Goal: Transaction & Acquisition: Purchase product/service

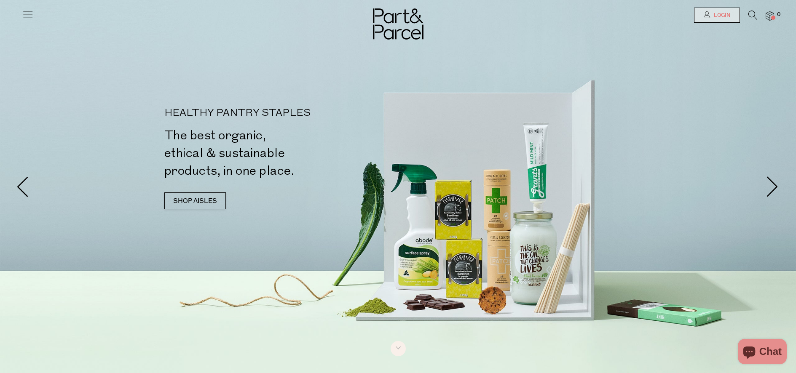
click at [721, 18] on span "Login" at bounding box center [721, 15] width 19 height 7
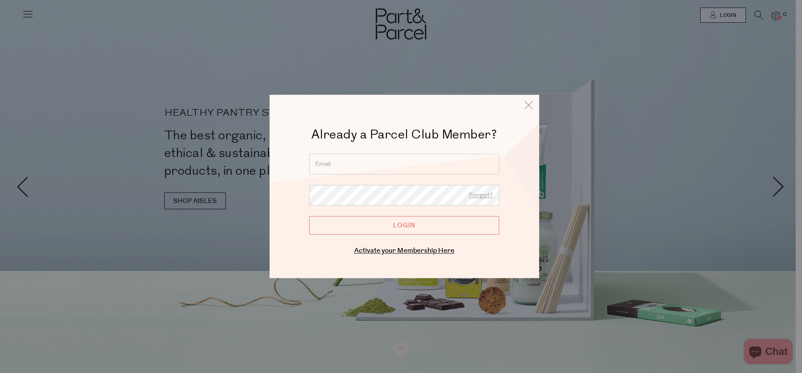
click at [365, 169] on input "email" at bounding box center [404, 164] width 190 height 21
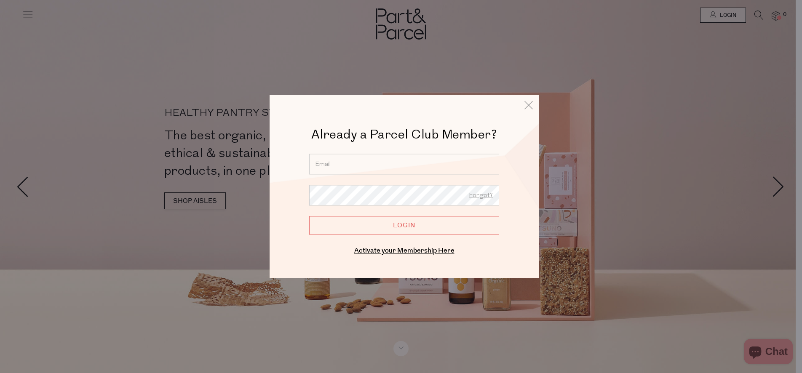
type input "kylierumble2@gmail.com"
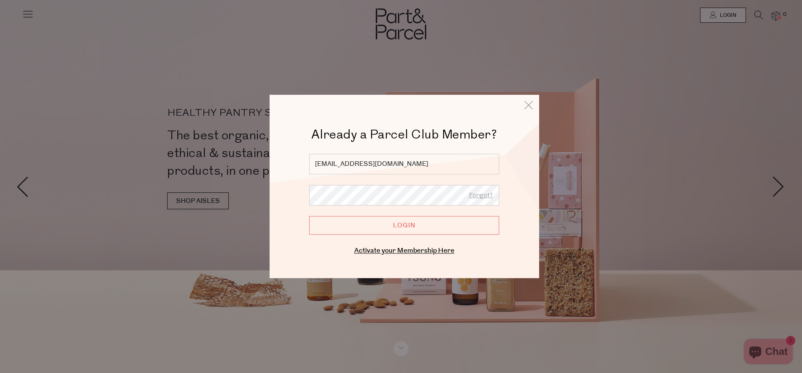
click at [309, 216] on input "Login" at bounding box center [404, 225] width 190 height 19
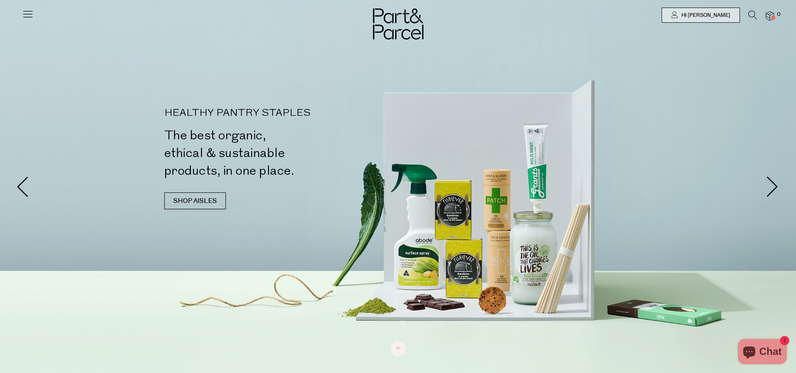
click at [39, 10] on div at bounding box center [398, 15] width 796 height 30
click at [19, 11] on div at bounding box center [398, 15] width 796 height 30
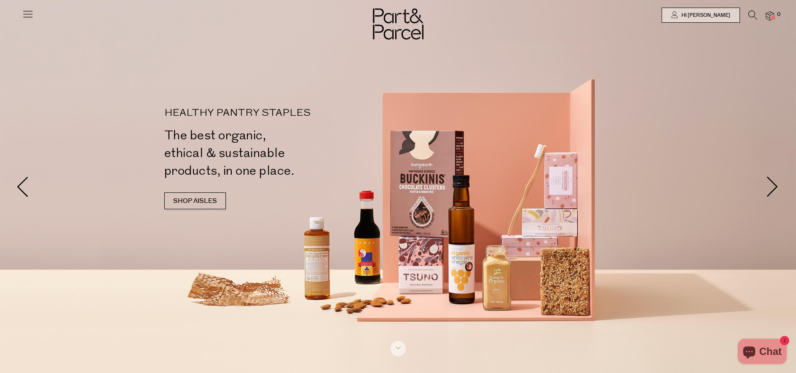
click at [26, 14] on icon at bounding box center [28, 14] width 12 height 12
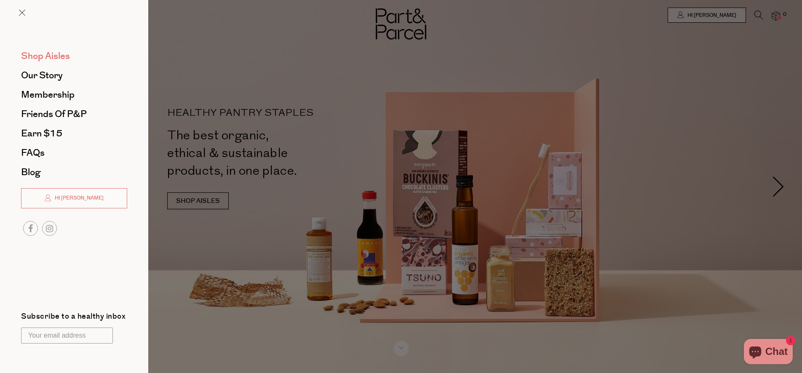
click at [53, 52] on span "Shop Aisles" at bounding box center [45, 55] width 49 height 13
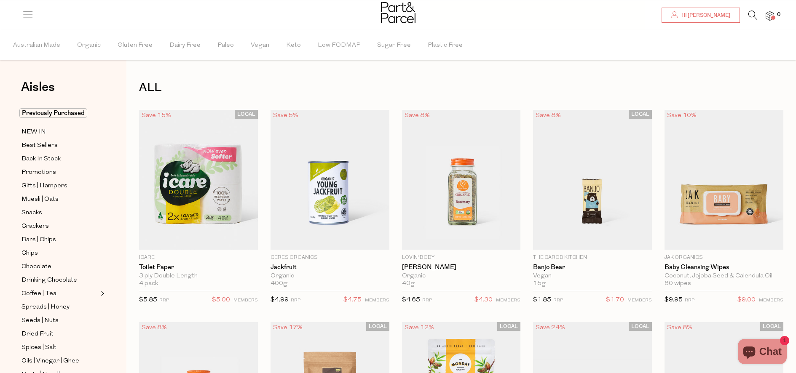
click at [722, 12] on span "Hi [PERSON_NAME]" at bounding box center [704, 15] width 51 height 7
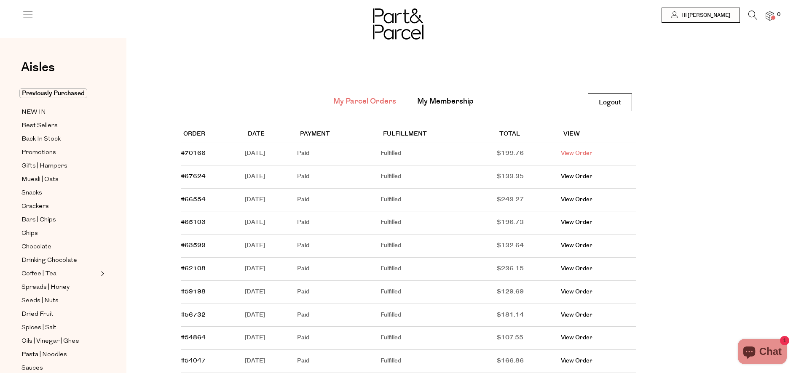
click at [585, 155] on link "View Order" at bounding box center [577, 153] width 32 height 8
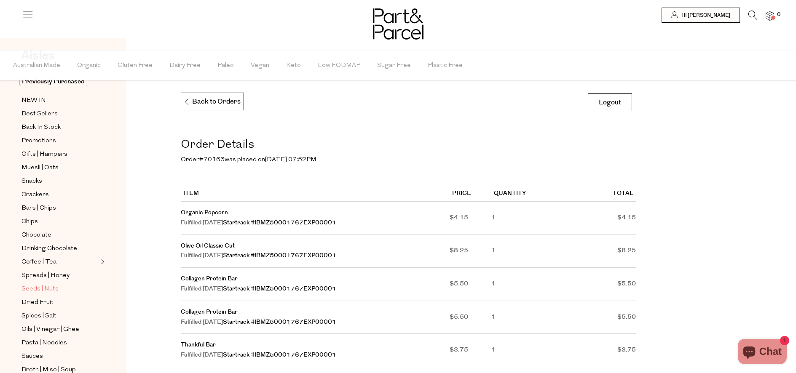
scroll to position [85, 0]
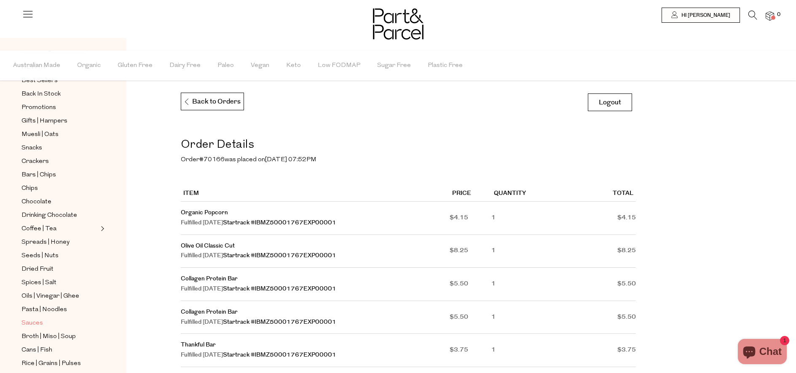
click at [40, 321] on span "Sauces" at bounding box center [31, 324] width 21 height 10
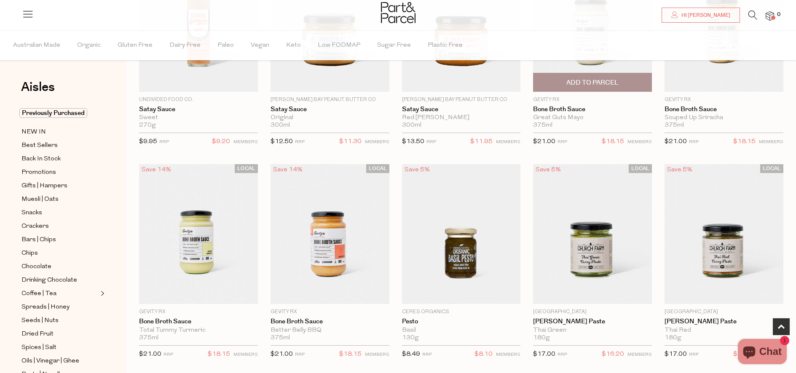
scroll to position [447, 0]
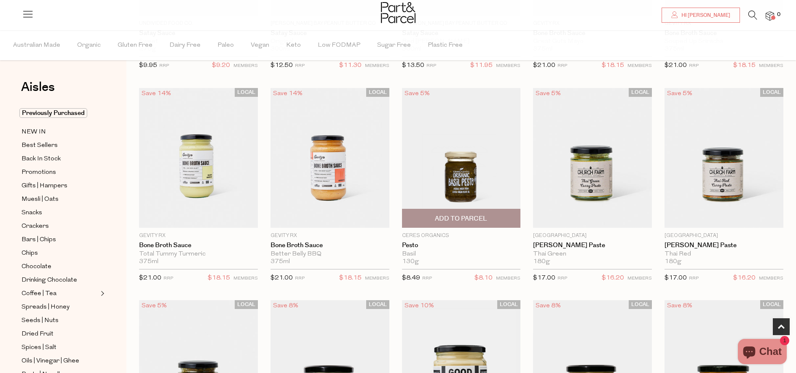
click at [460, 218] on span "Add To Parcel" at bounding box center [461, 218] width 52 height 9
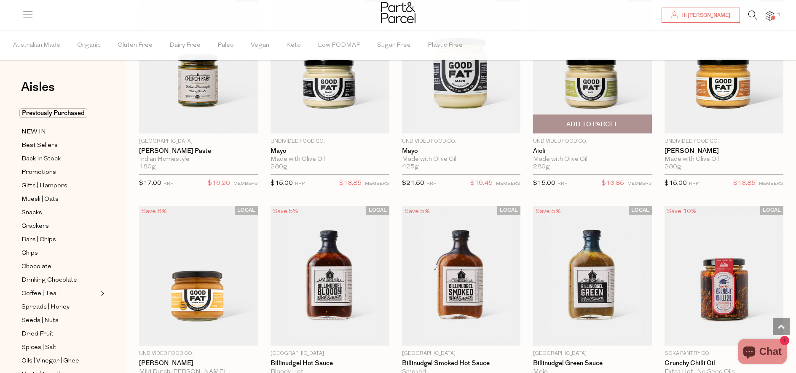
scroll to position [801, 0]
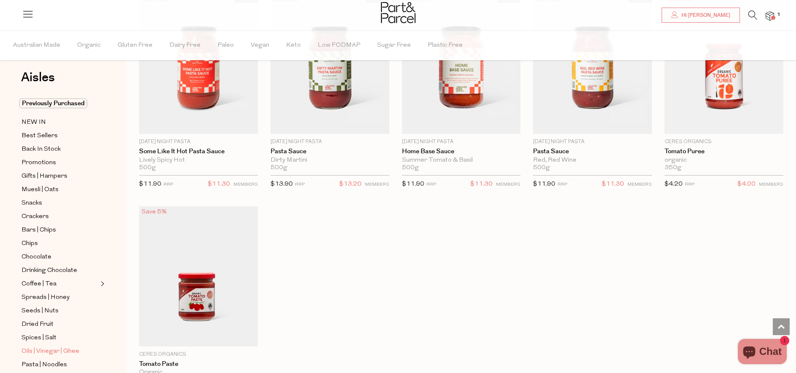
scroll to position [69, 0]
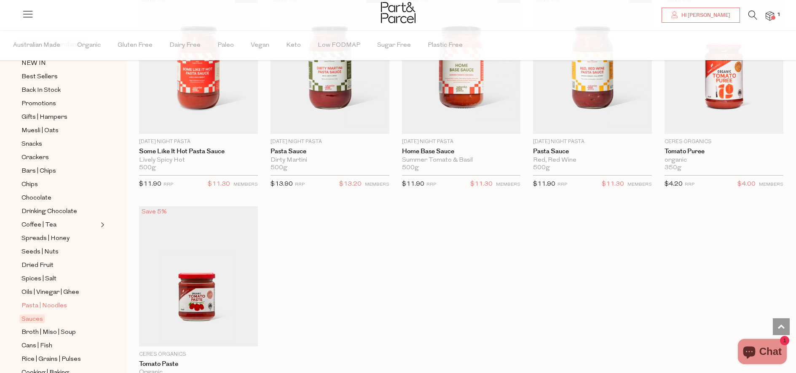
click at [43, 305] on span "Pasta | Noodles" at bounding box center [44, 306] width 46 height 10
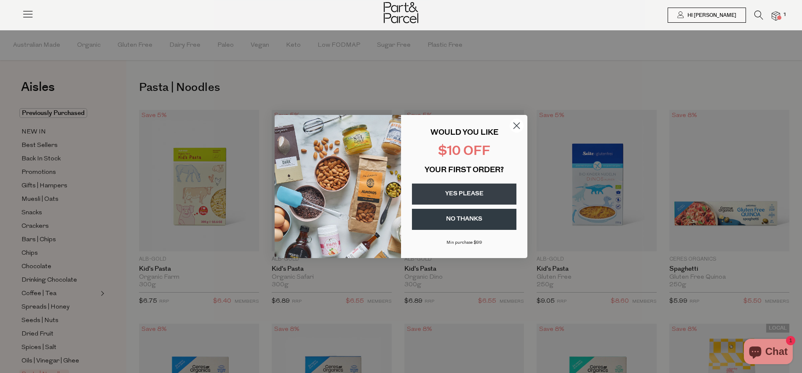
click at [514, 124] on circle "Close dialog" at bounding box center [517, 126] width 14 height 14
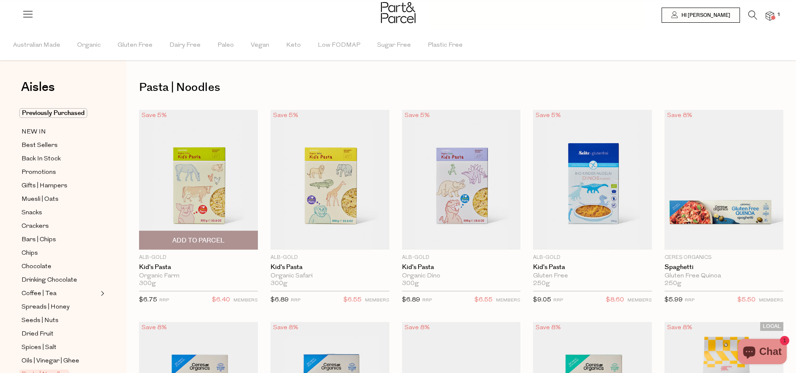
click at [172, 242] on span "Add To Parcel" at bounding box center [198, 240] width 52 height 9
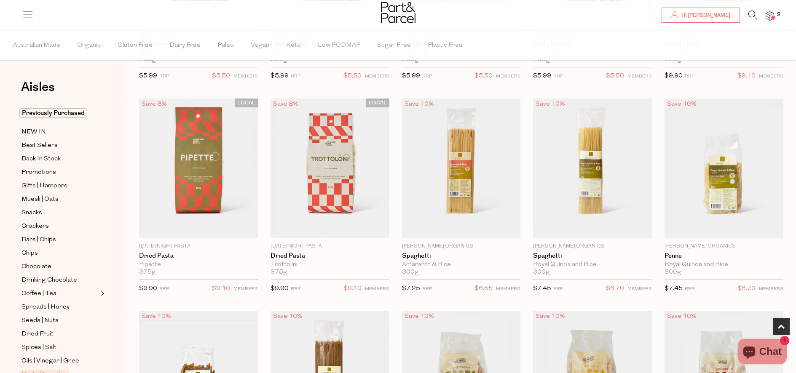
scroll to position [461, 0]
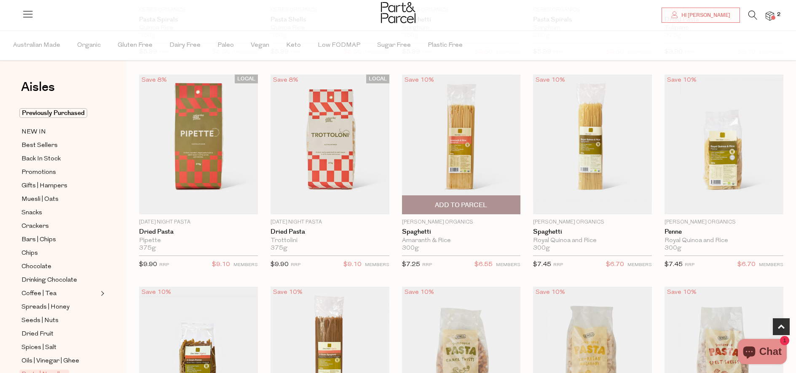
click at [467, 208] on span "Add To Parcel" at bounding box center [461, 205] width 52 height 9
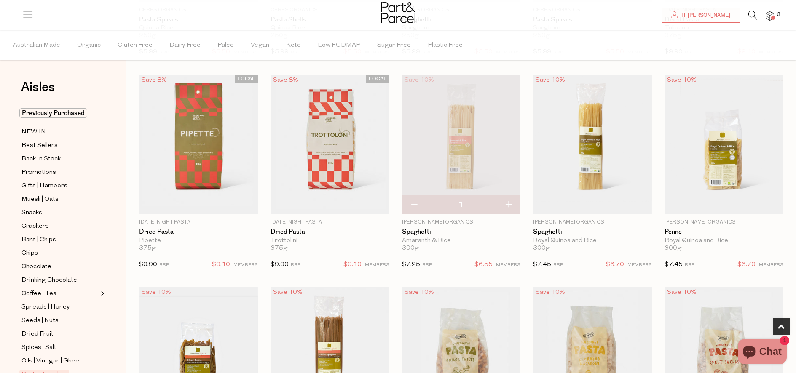
click at [510, 204] on button "button" at bounding box center [508, 205] width 24 height 19
type input "2"
click at [611, 205] on span "Add To Parcel" at bounding box center [592, 205] width 52 height 9
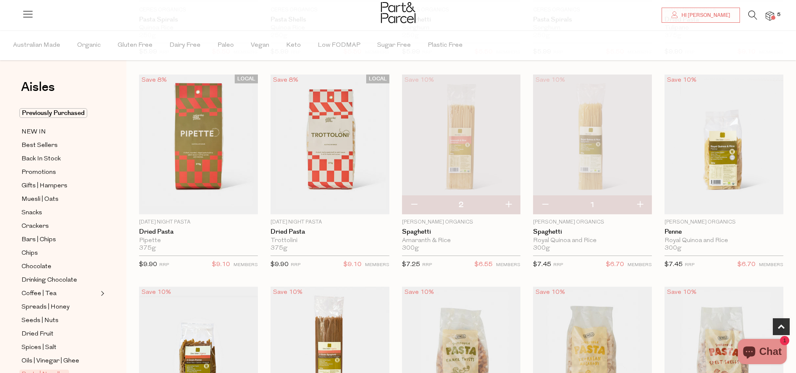
click at [643, 204] on button "button" at bounding box center [640, 205] width 24 height 19
type input "2"
click at [739, 203] on span "Add To Parcel" at bounding box center [724, 205] width 52 height 9
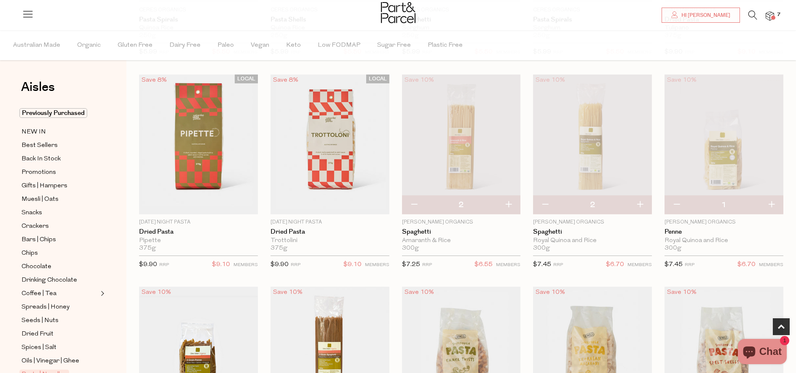
click at [776, 204] on button "button" at bounding box center [771, 205] width 24 height 19
type input "2"
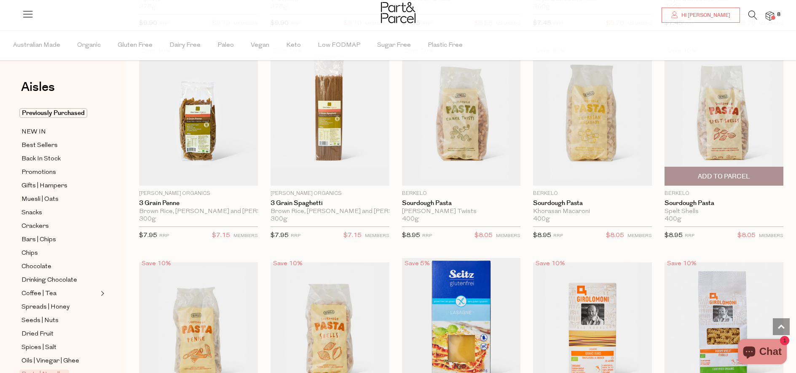
scroll to position [679, 0]
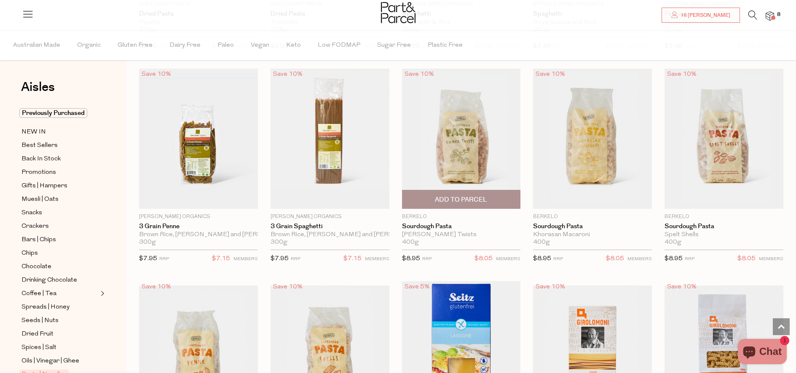
click at [488, 204] on span "Add To Parcel" at bounding box center [461, 199] width 114 height 18
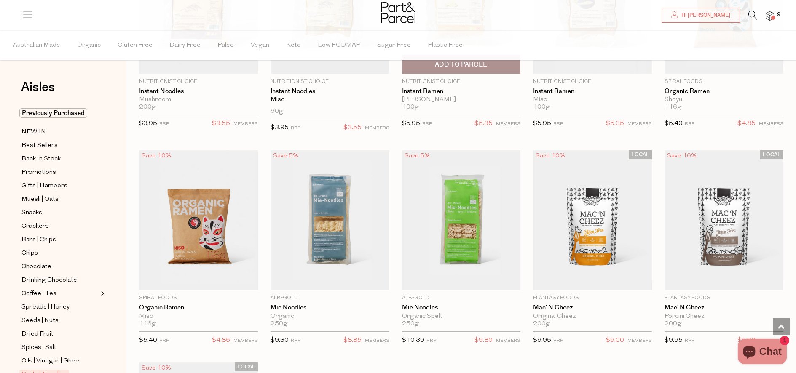
scroll to position [2155, 0]
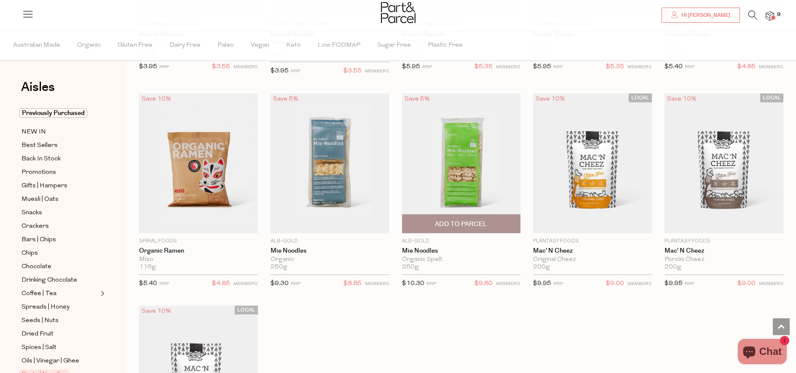
click at [465, 220] on span "Add To Parcel" at bounding box center [461, 224] width 52 height 9
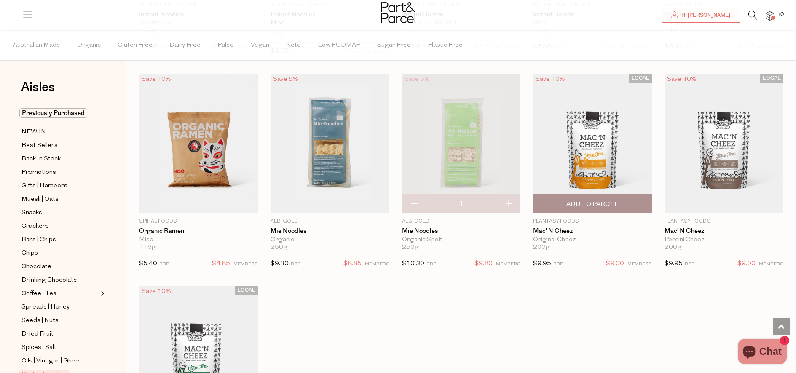
scroll to position [2169, 0]
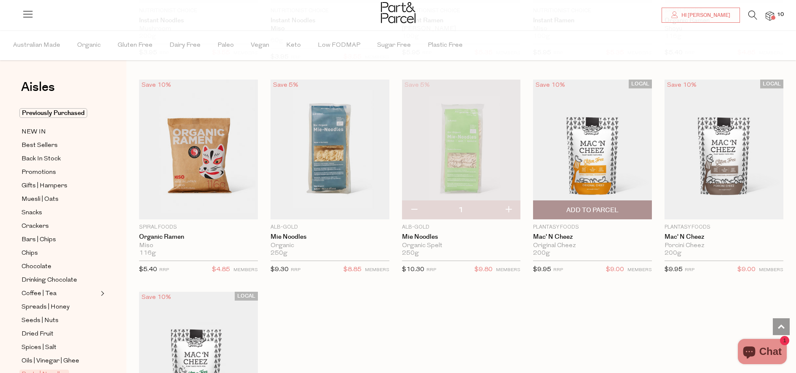
click at [603, 205] on span "Add To Parcel" at bounding box center [593, 210] width 114 height 18
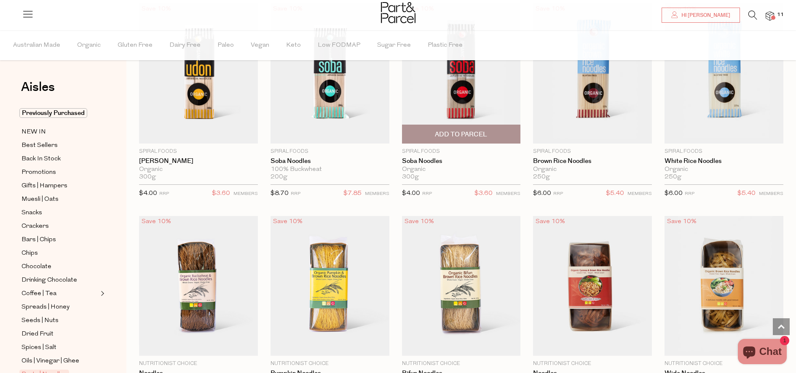
scroll to position [1308, 0]
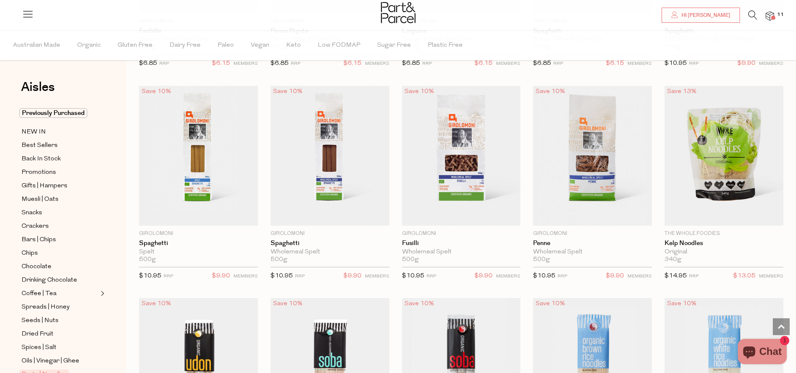
click at [750, 13] on icon at bounding box center [752, 15] width 9 height 9
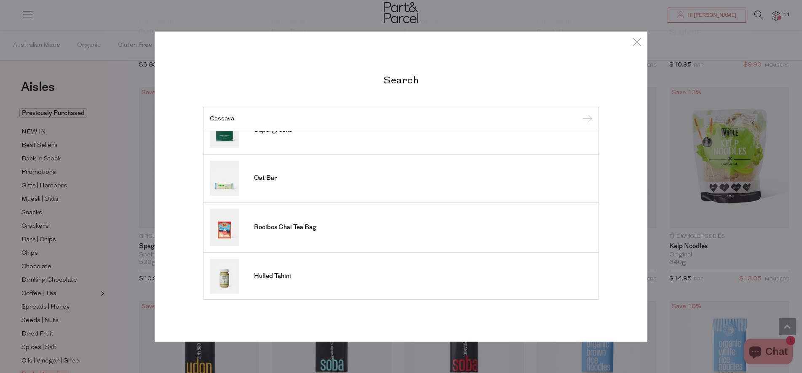
scroll to position [300, 0]
type input "Cassava"
click at [267, 122] on div "Cassava" at bounding box center [401, 119] width 396 height 24
click at [594, 110] on div "Cassava" at bounding box center [401, 119] width 396 height 24
click at [591, 117] on input "submit" at bounding box center [586, 119] width 13 height 13
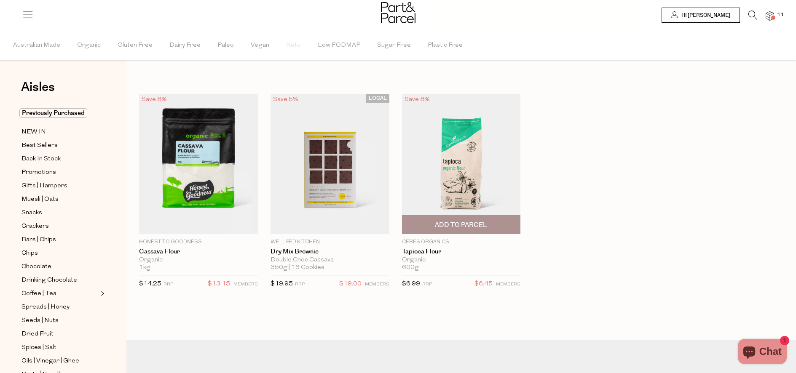
click at [463, 221] on span "Add To Parcel" at bounding box center [461, 225] width 52 height 9
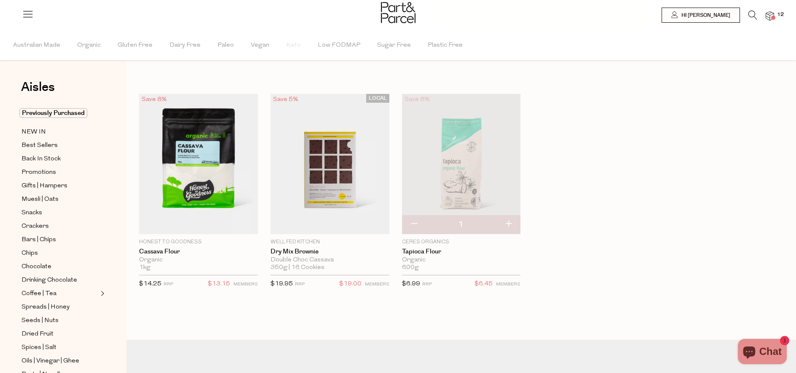
click at [751, 13] on icon at bounding box center [752, 15] width 9 height 9
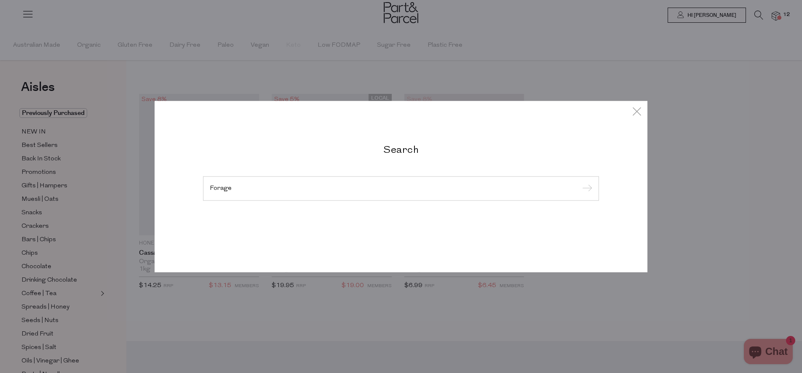
type input "Forage"
click at [580, 183] on input "submit" at bounding box center [586, 189] width 13 height 13
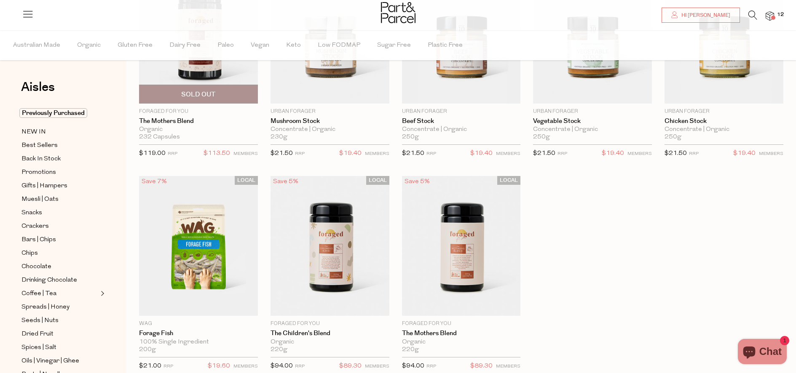
scroll to position [195, 0]
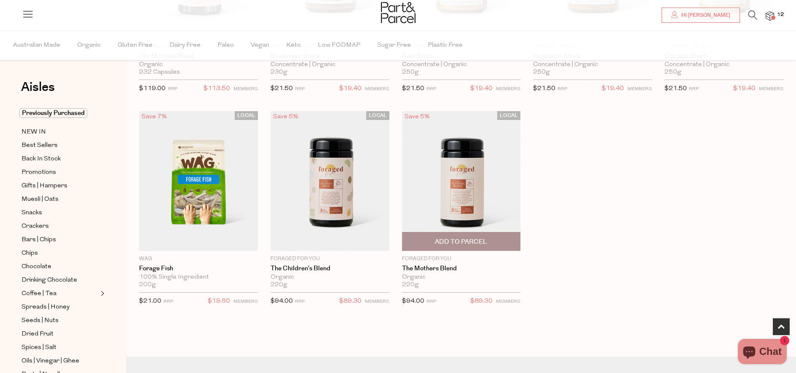
click at [495, 241] on span "Add To Parcel" at bounding box center [461, 242] width 114 height 18
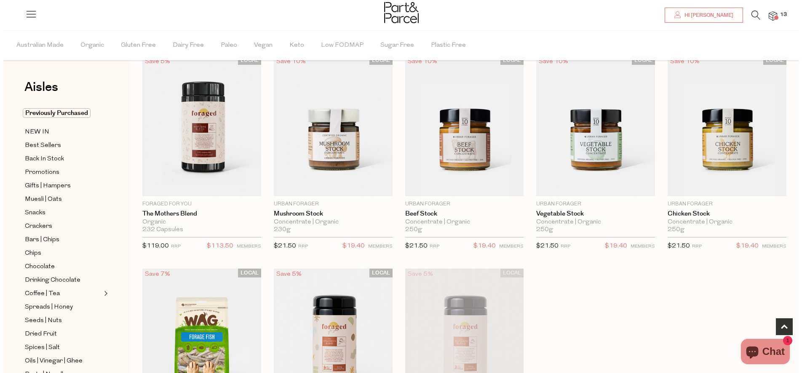
scroll to position [0, 0]
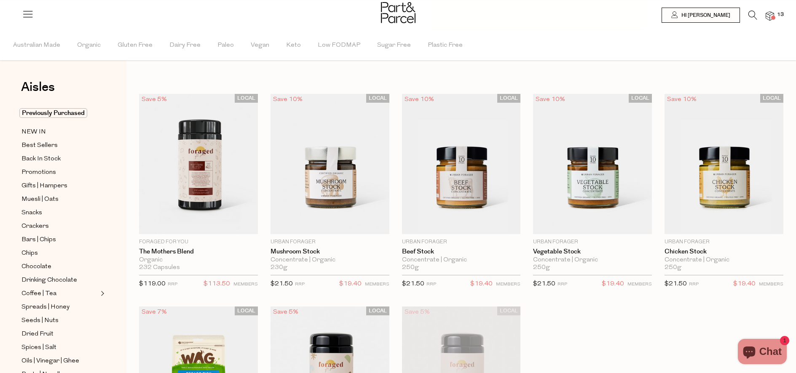
click at [750, 14] on icon at bounding box center [752, 15] width 9 height 9
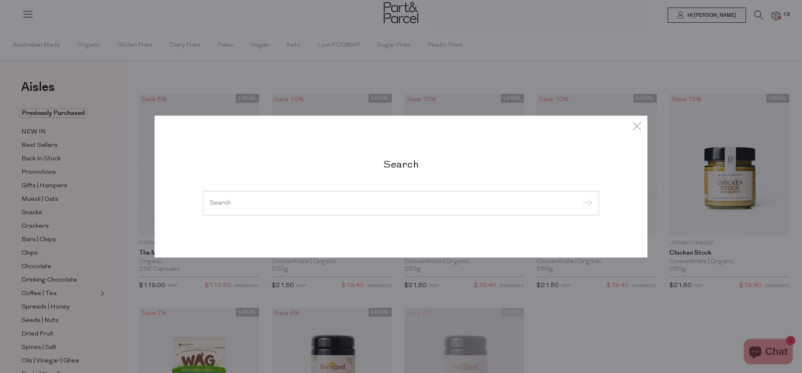
click at [268, 202] on input "search" at bounding box center [401, 203] width 383 height 6
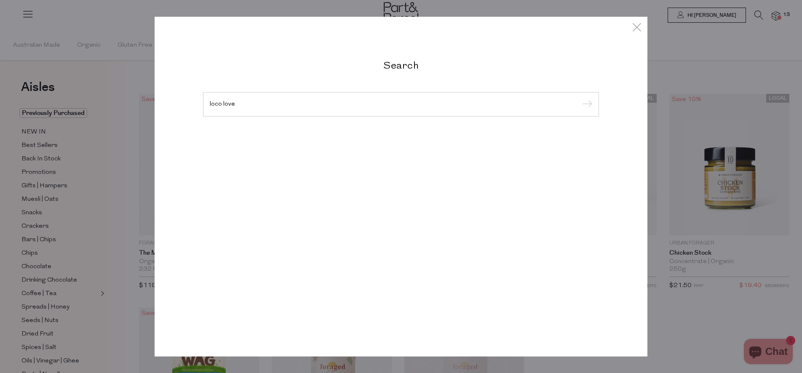
type input "loco love"
click at [580, 99] on input "submit" at bounding box center [586, 105] width 13 height 13
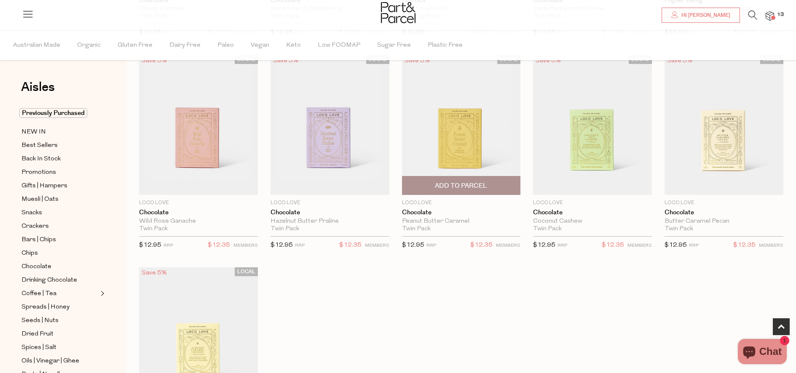
scroll to position [260, 0]
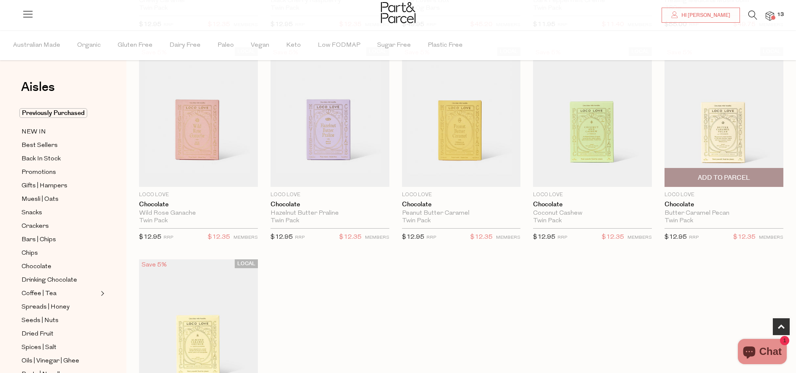
click at [734, 182] on span "Add To Parcel" at bounding box center [724, 178] width 52 height 9
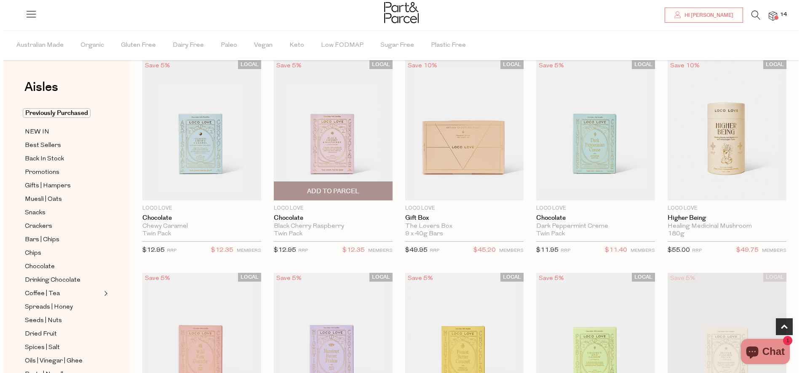
scroll to position [0, 0]
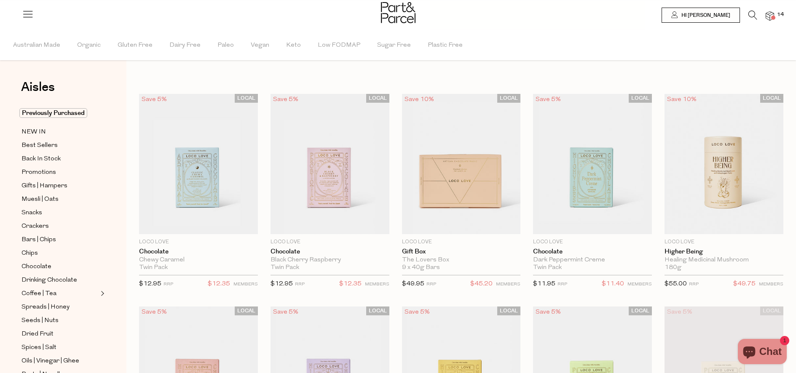
click at [753, 15] on icon at bounding box center [752, 15] width 9 height 9
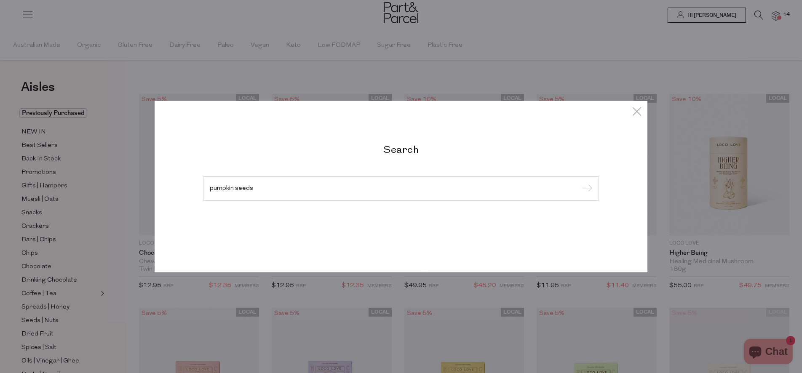
type input "pumpkin seeds"
click at [580, 183] on input "submit" at bounding box center [586, 189] width 13 height 13
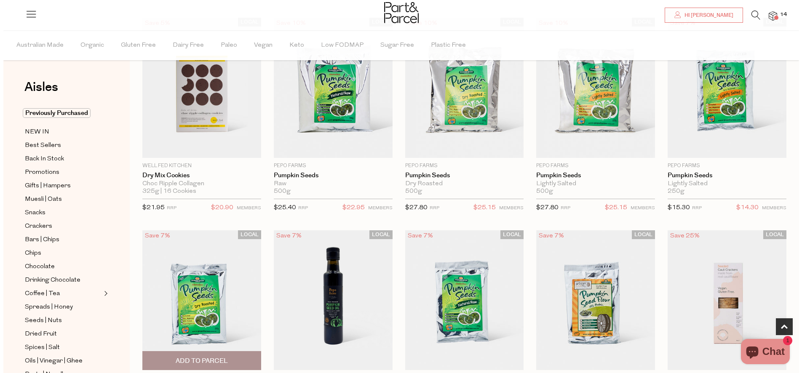
scroll to position [43, 0]
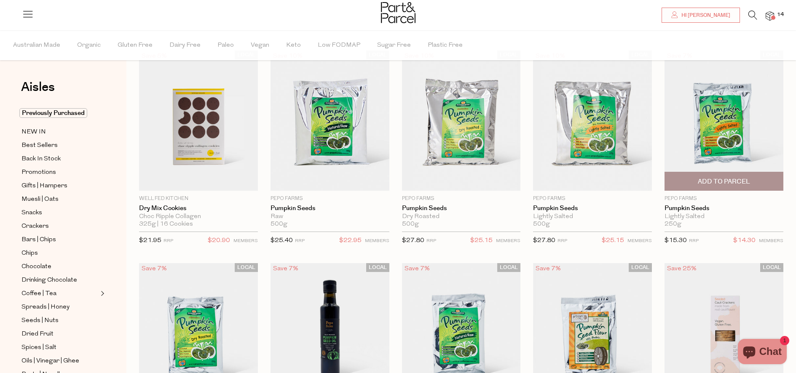
click at [732, 180] on span "Add To Parcel" at bounding box center [724, 181] width 52 height 9
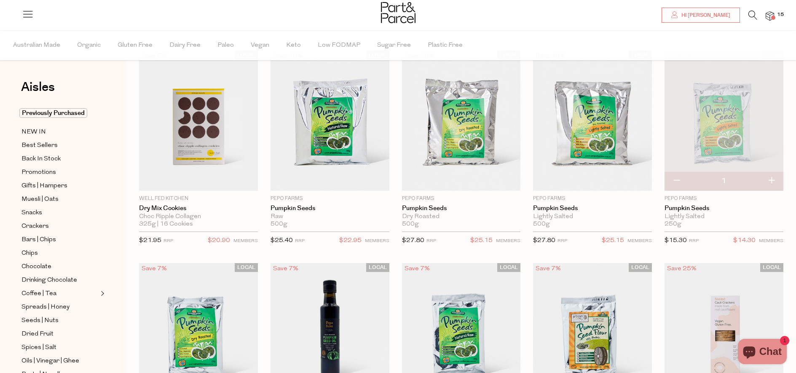
click at [751, 14] on icon at bounding box center [752, 15] width 9 height 9
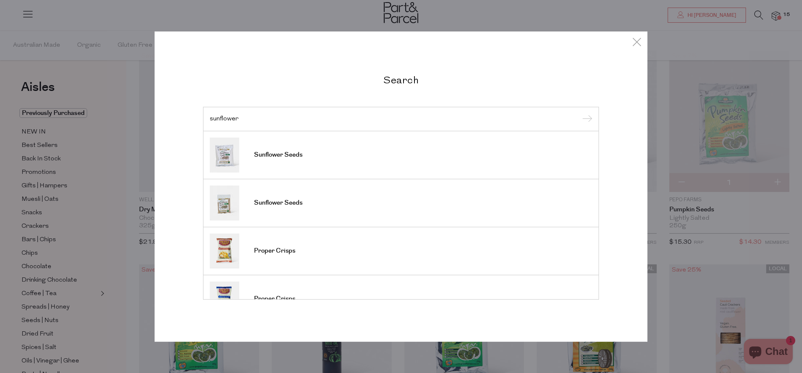
type input "sunflower"
click at [580, 113] on input "submit" at bounding box center [586, 119] width 13 height 13
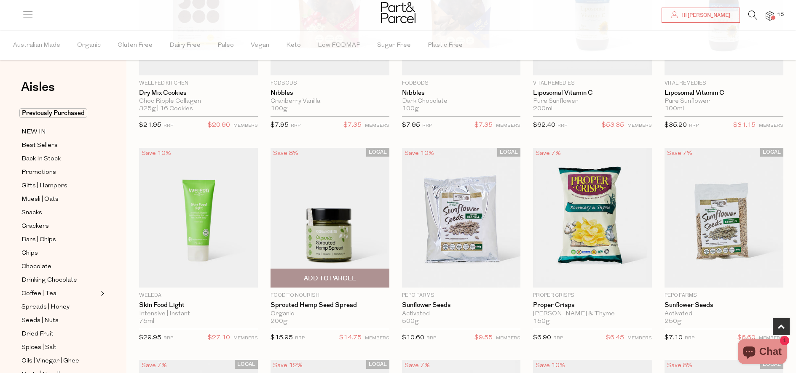
scroll to position [167, 0]
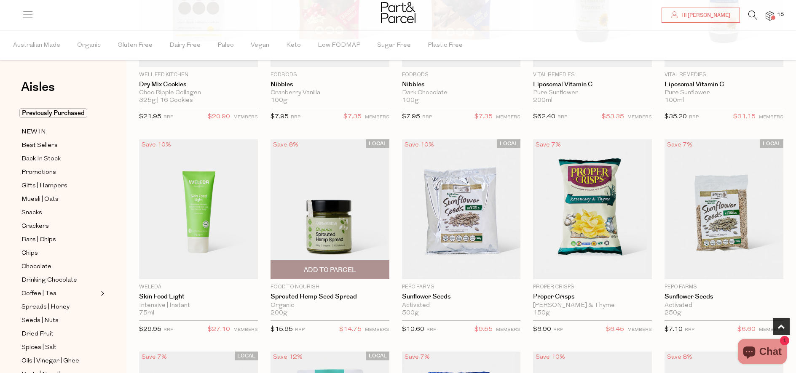
click at [340, 274] on span "Add To Parcel" at bounding box center [330, 270] width 52 height 9
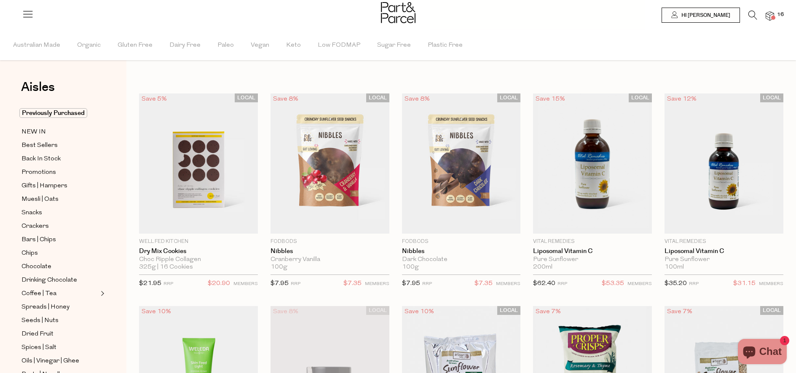
scroll to position [0, 0]
click at [50, 146] on span "Best Sellers" at bounding box center [39, 146] width 36 height 10
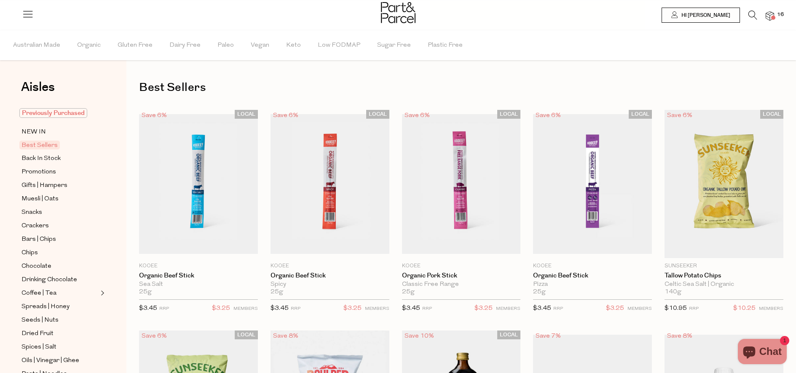
click at [54, 113] on span "Previously Purchased" at bounding box center [53, 113] width 68 height 10
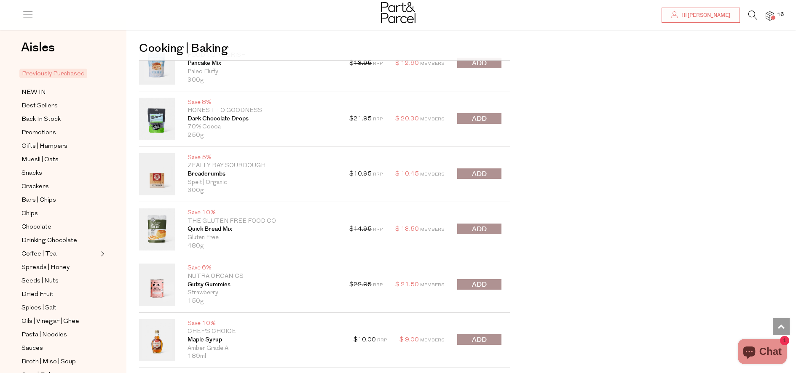
scroll to position [3428, 0]
click at [487, 175] on button "submit" at bounding box center [479, 173] width 44 height 11
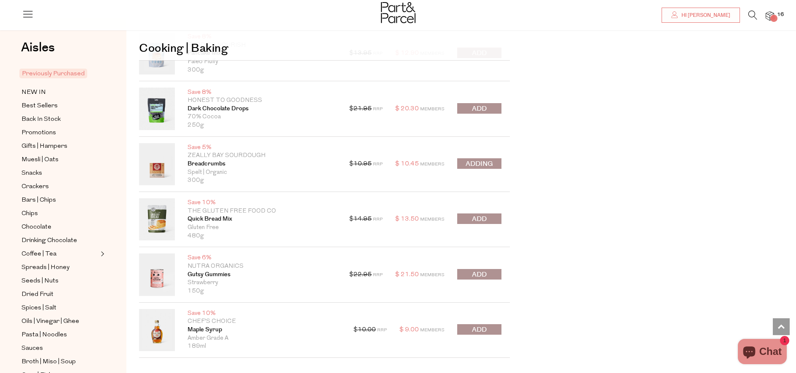
scroll to position [3439, 0]
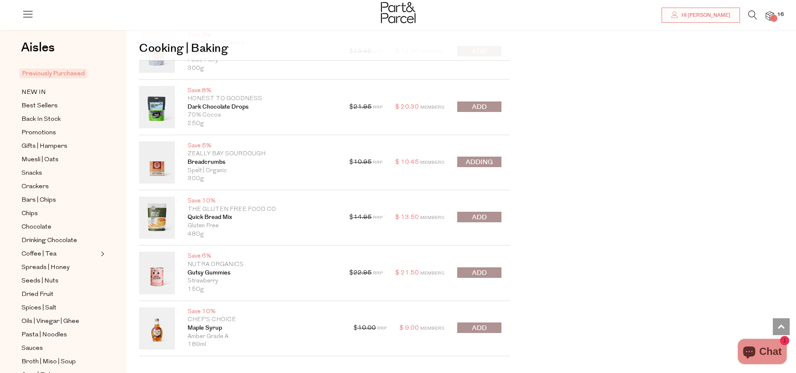
click at [479, 217] on div at bounding box center [479, 218] width 44 height 12
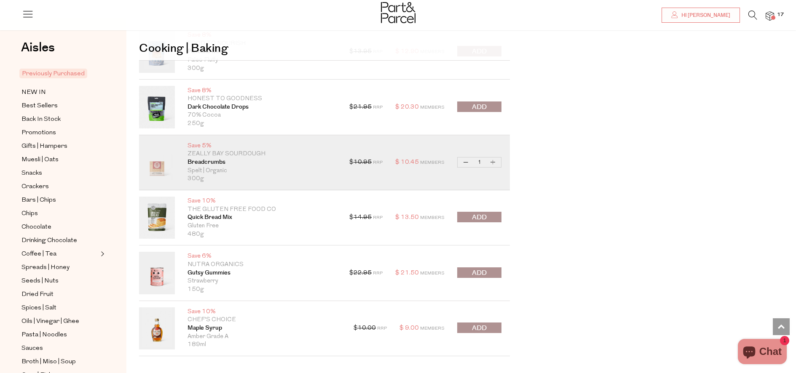
click at [480, 215] on span "submit" at bounding box center [479, 218] width 15 height 10
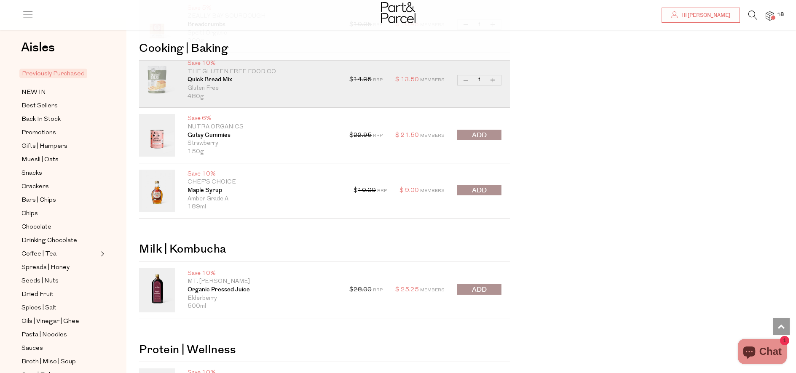
scroll to position [3578, 0]
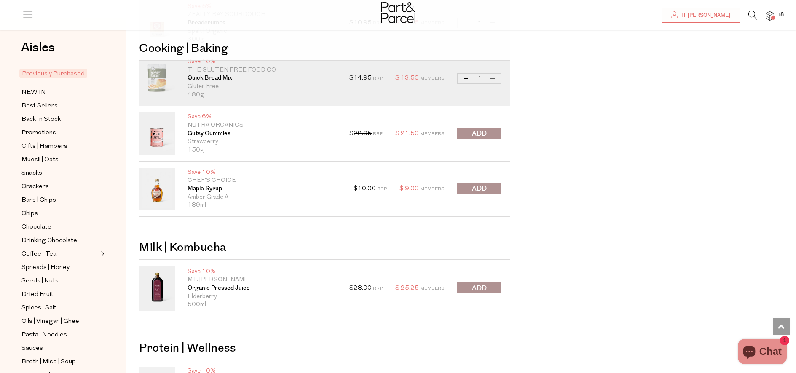
click at [472, 187] on span "submit" at bounding box center [479, 189] width 15 height 10
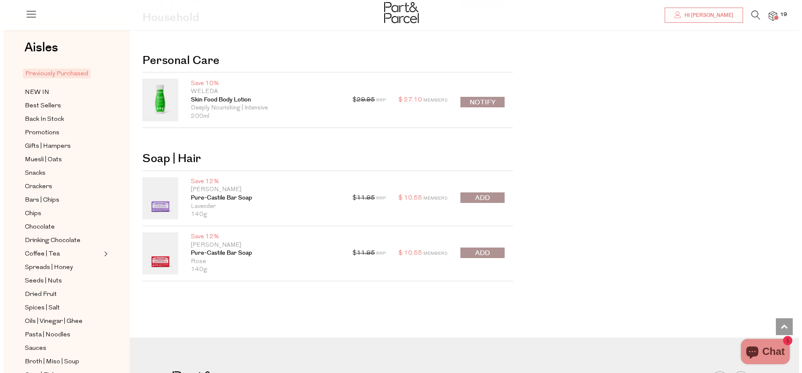
scroll to position [4103, 0]
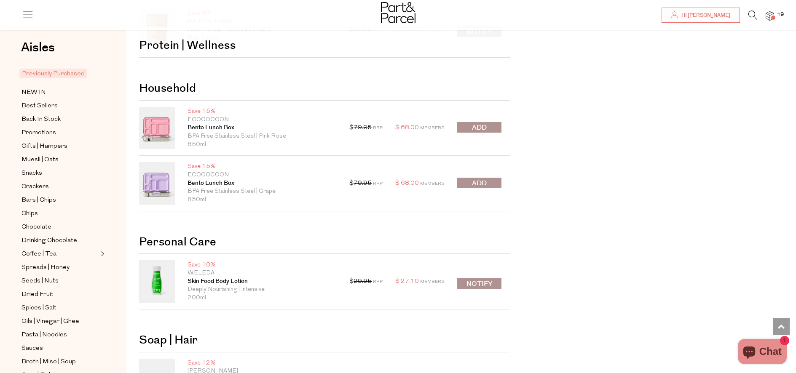
click at [772, 16] on span at bounding box center [773, 18] width 4 height 4
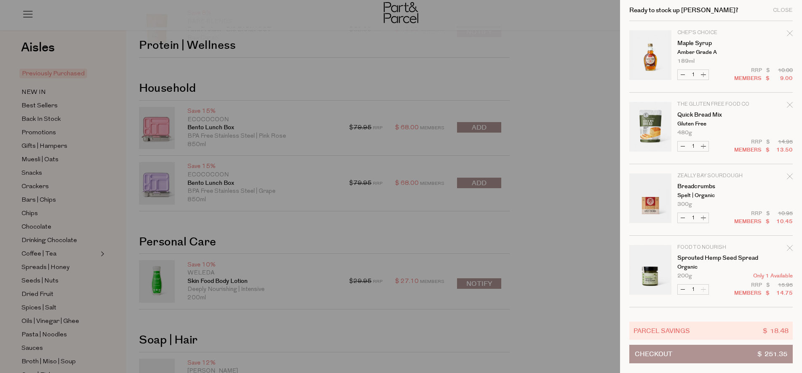
click at [736, 357] on button "Checkout $ 251.35" at bounding box center [710, 354] width 163 height 19
